Goal: Go to known website: Go to known website

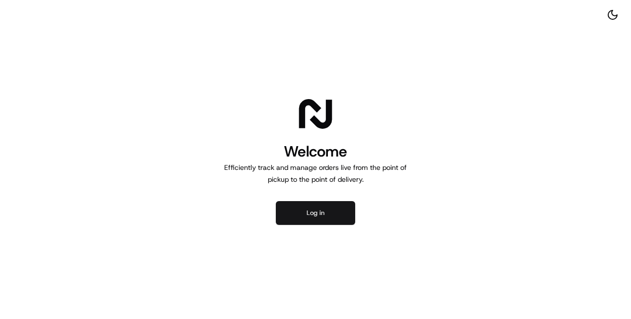
click at [317, 219] on button "Log in" at bounding box center [315, 213] width 79 height 24
